Goal: Task Accomplishment & Management: Use online tool/utility

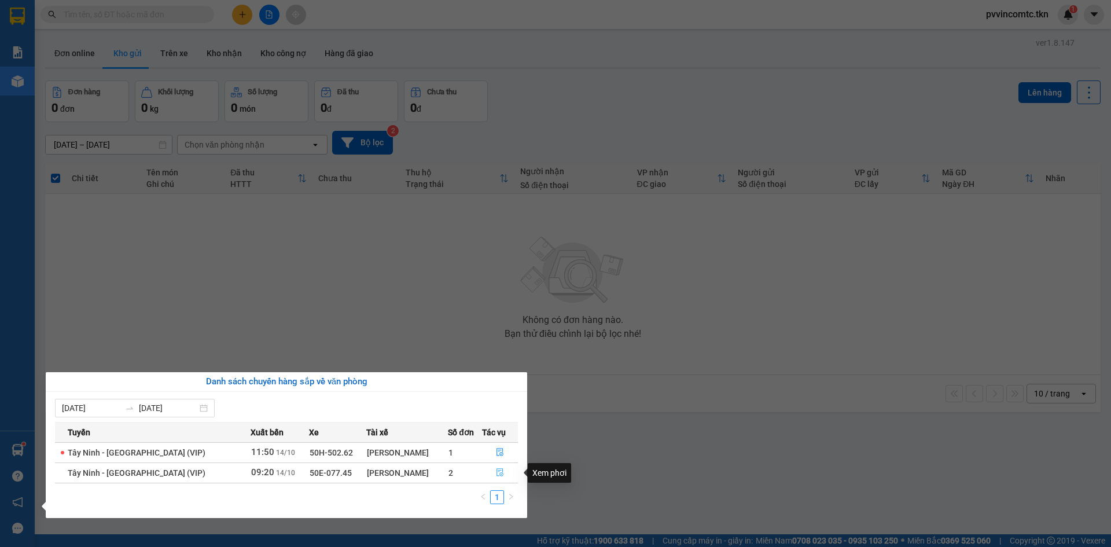
click at [498, 476] on icon "file-done" at bounding box center [500, 472] width 8 height 8
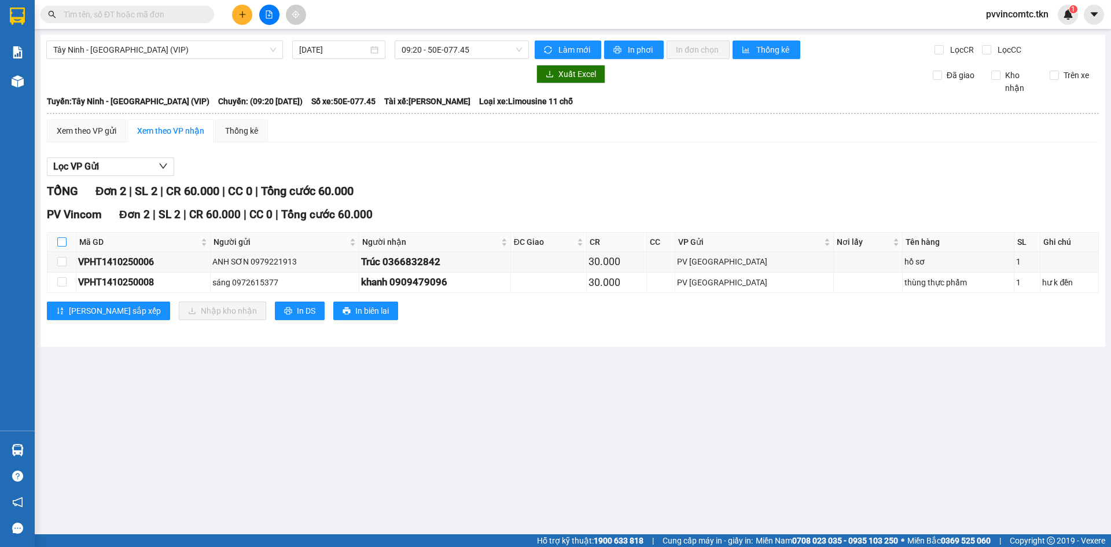
click at [64, 244] on input "checkbox" at bounding box center [61, 241] width 9 height 9
checkbox input "true"
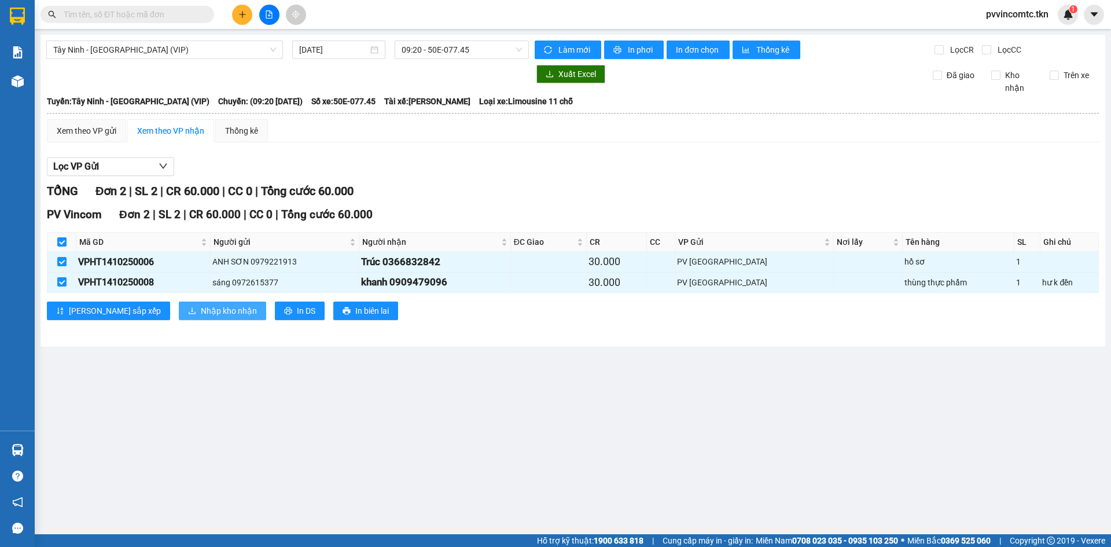
click at [201, 315] on span "Nhập kho nhận" at bounding box center [229, 310] width 56 height 13
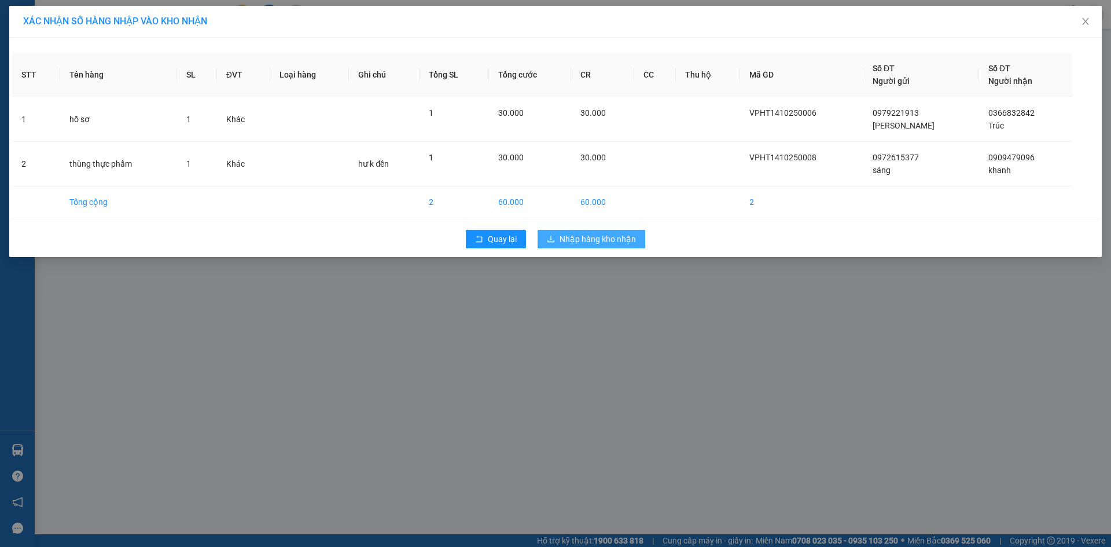
click at [579, 238] on span "Nhập hàng kho nhận" at bounding box center [598, 239] width 76 height 13
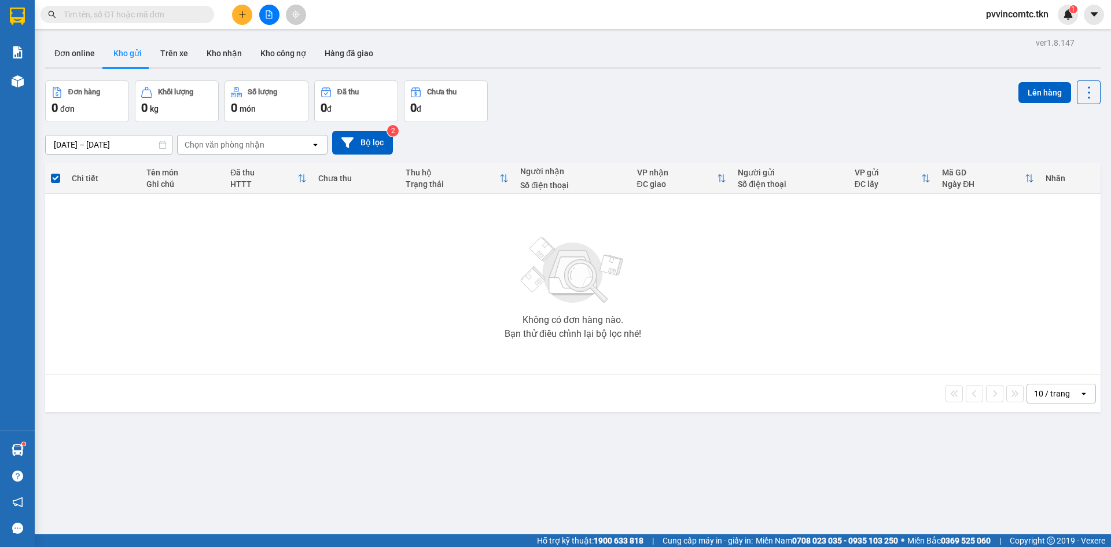
click at [183, 12] on input "text" at bounding box center [132, 14] width 137 height 13
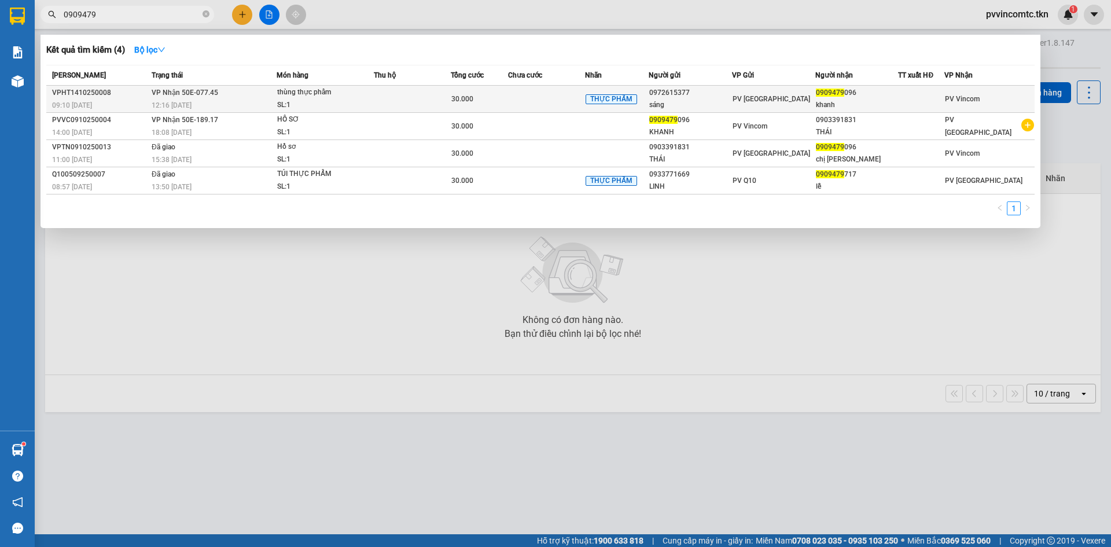
type input "0909479"
click at [443, 99] on td at bounding box center [412, 99] width 77 height 27
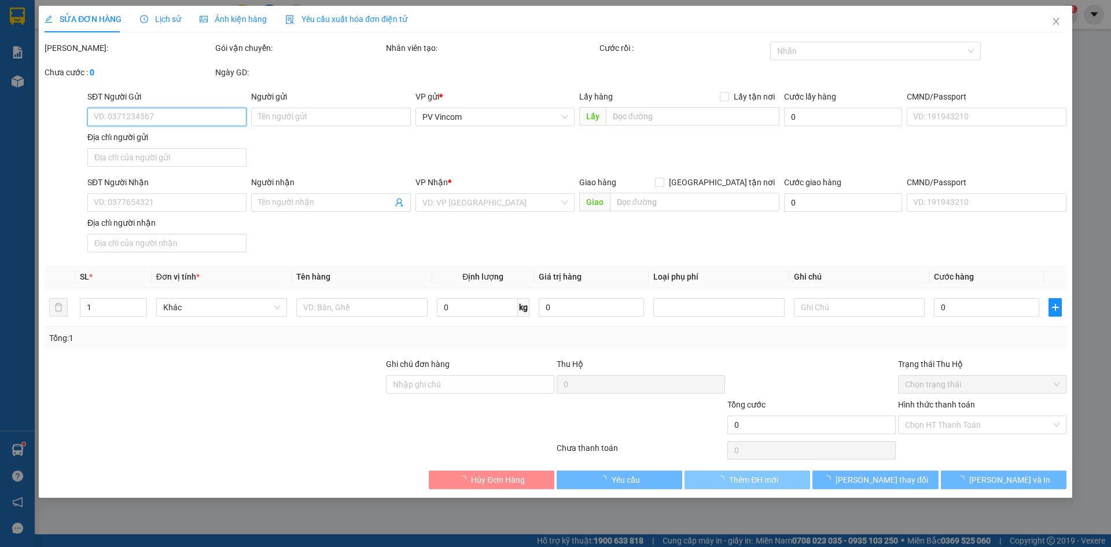
type input "0972615377"
type input "sáng"
type input "0909479096"
type input "khanh"
type input "30.000"
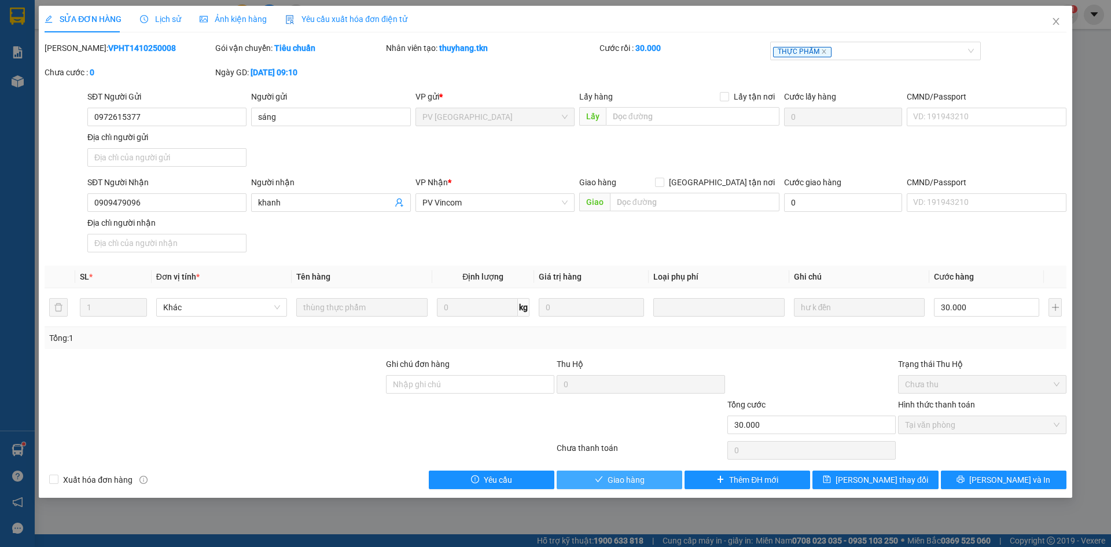
click at [647, 483] on button "Giao hàng" at bounding box center [620, 479] width 126 height 19
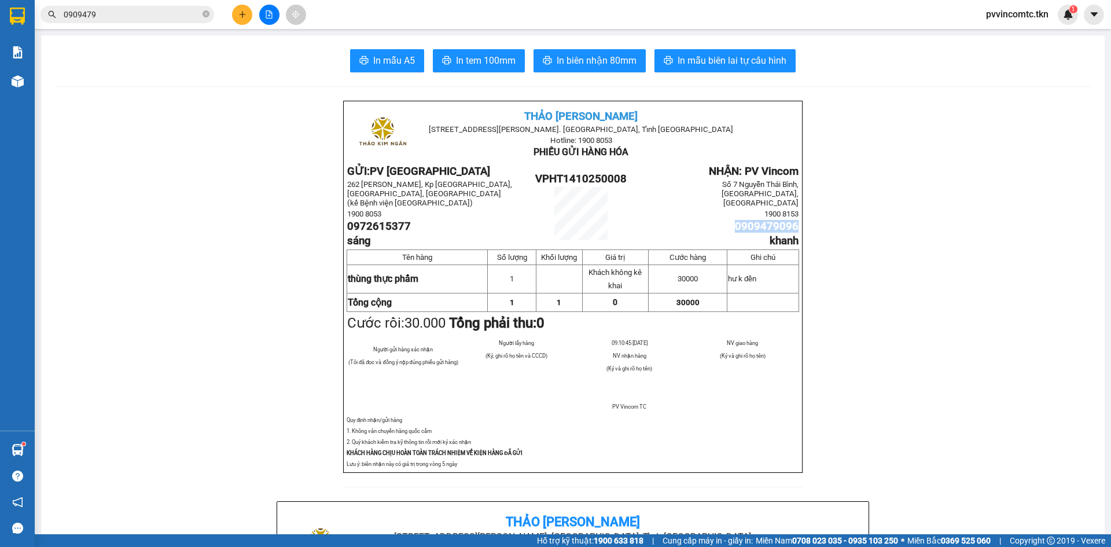
drag, startPoint x: 744, startPoint y: 225, endPoint x: 792, endPoint y: 228, distance: 47.5
click at [792, 228] on span "0909479096" at bounding box center [767, 226] width 64 height 13
copy span "0909479096"
drag, startPoint x: 822, startPoint y: 223, endPoint x: 811, endPoint y: 226, distance: 11.4
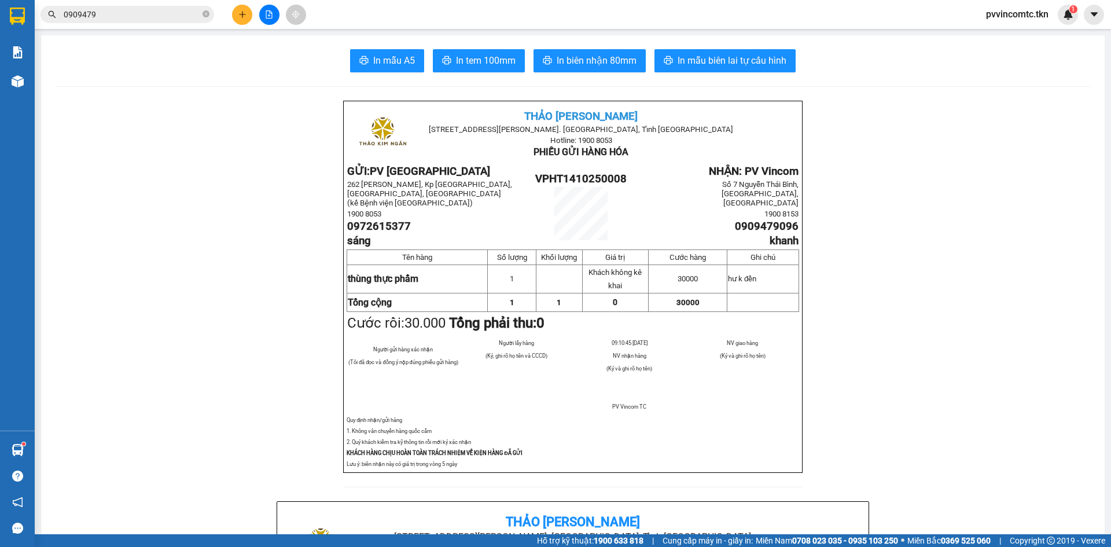
drag, startPoint x: 947, startPoint y: 170, endPoint x: 906, endPoint y: 194, distance: 47.7
drag, startPoint x: 912, startPoint y: 178, endPoint x: 866, endPoint y: 198, distance: 51.1
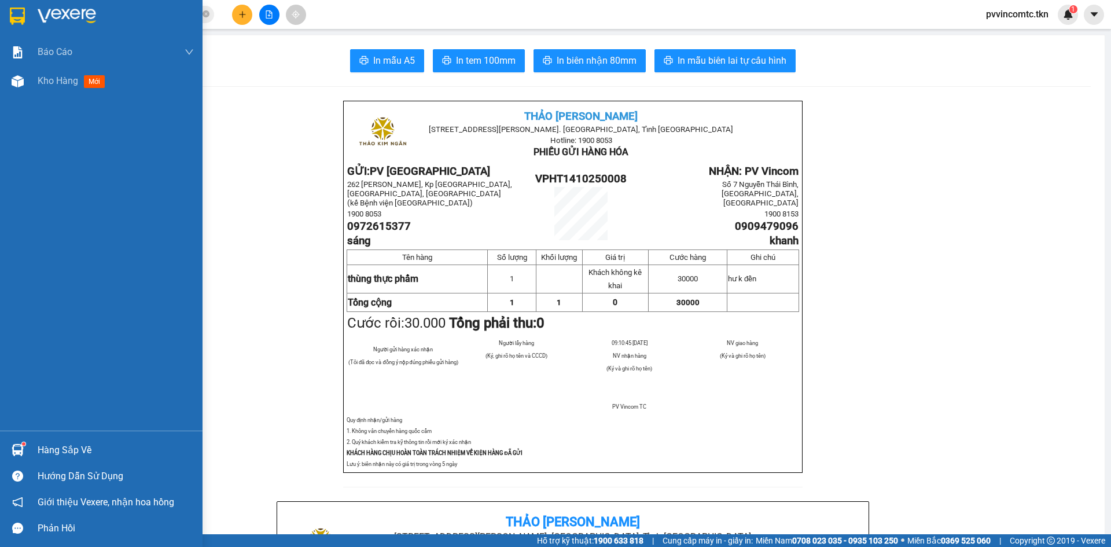
click at [58, 13] on img at bounding box center [67, 16] width 58 height 17
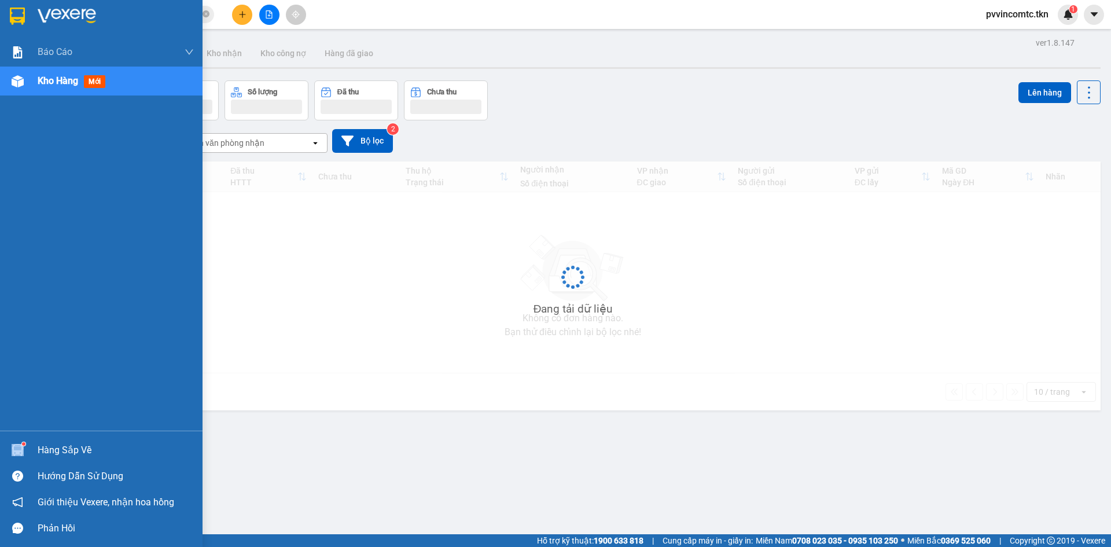
click at [38, 446] on div "Hàng sắp về" at bounding box center [101, 450] width 203 height 26
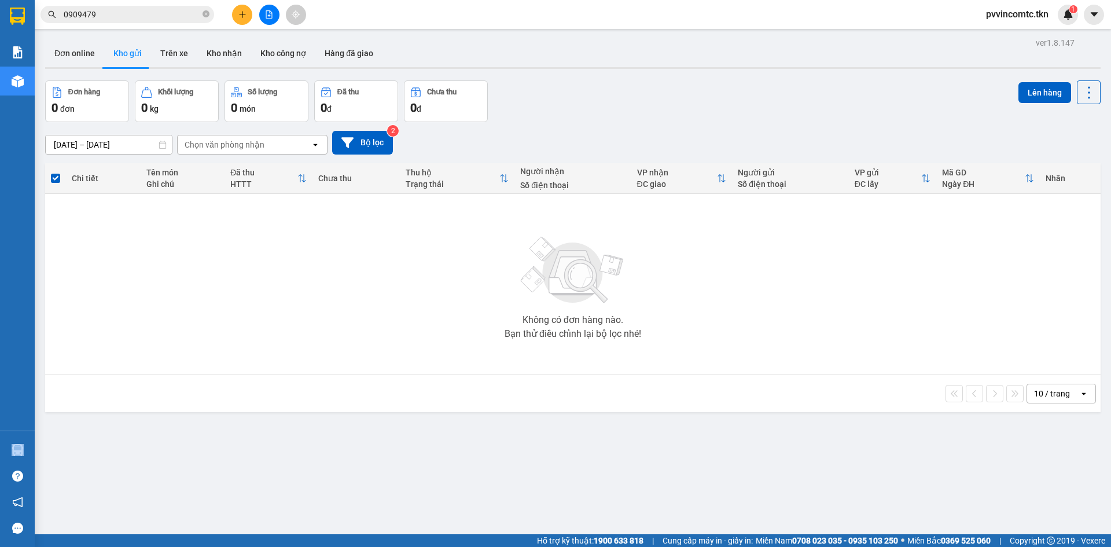
click at [365, 327] on section "Kết quả tìm kiếm ( 4 ) Bộ lọc Mã ĐH Trạng thái Món hàng Thu hộ Tổng cước Chưa c…" at bounding box center [555, 273] width 1111 height 547
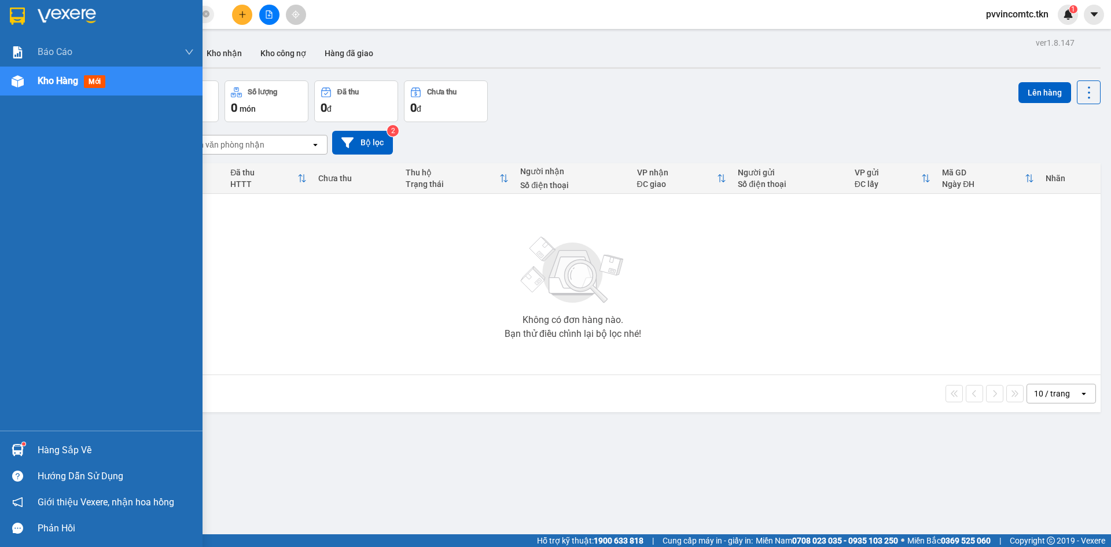
click at [29, 441] on div "Hàng sắp về" at bounding box center [101, 450] width 203 height 26
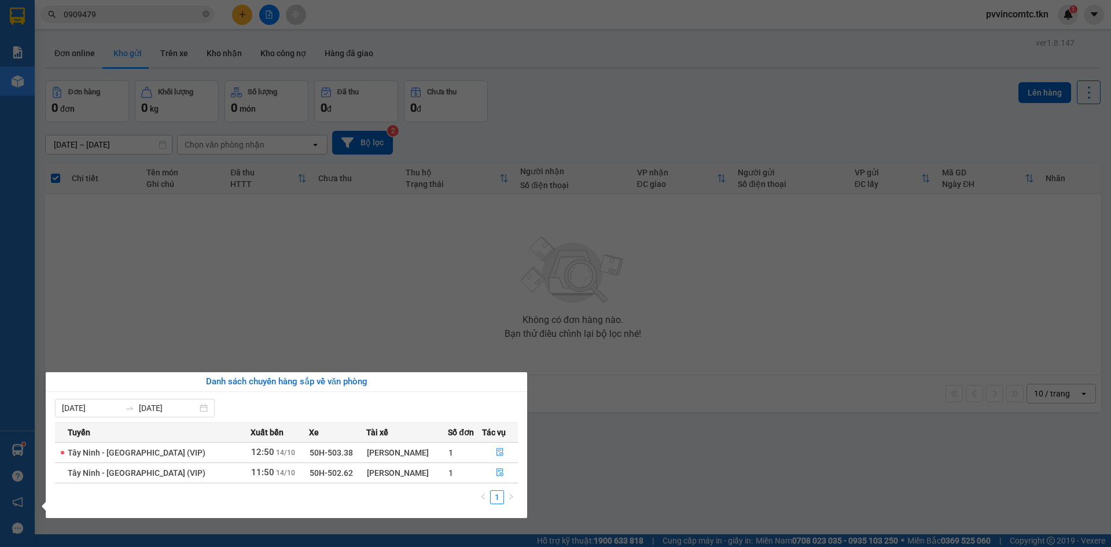
drag, startPoint x: 671, startPoint y: 279, endPoint x: 413, endPoint y: 114, distance: 307.0
click at [670, 279] on section "Kết quả tìm kiếm ( 4 ) Bộ lọc Mã ĐH Trạng thái Món hàng Thu hộ Tổng cước Chưa c…" at bounding box center [555, 273] width 1111 height 547
